Goal: Obtain resource: Obtain resource

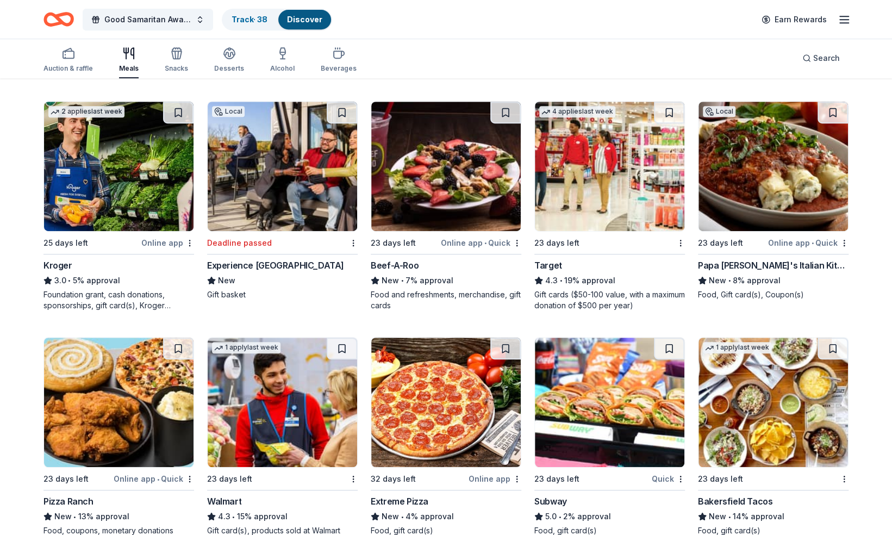
scroll to position [327, 0]
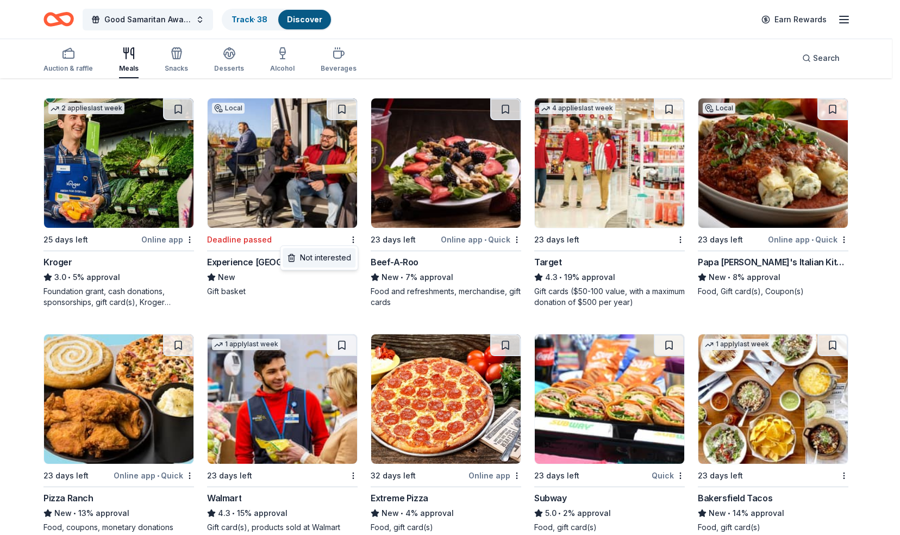
click at [335, 262] on div "Not interested" at bounding box center [319, 258] width 73 height 20
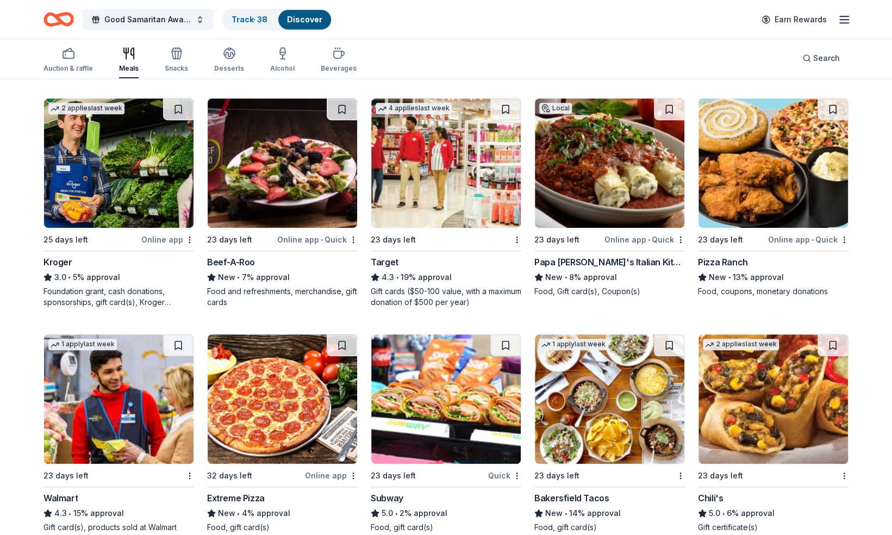
click at [449, 168] on img at bounding box center [445, 162] width 149 height 129
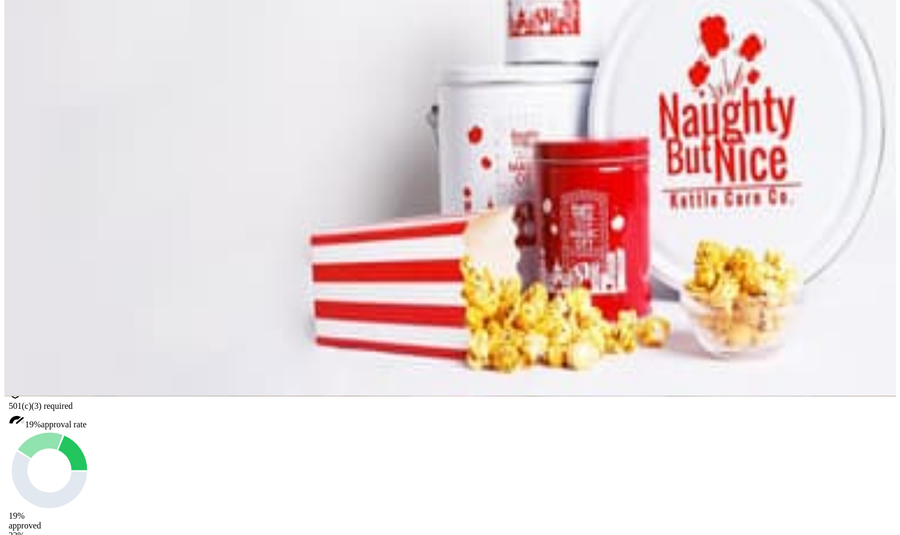
scroll to position [124, 0]
